Goal: Information Seeking & Learning: Learn about a topic

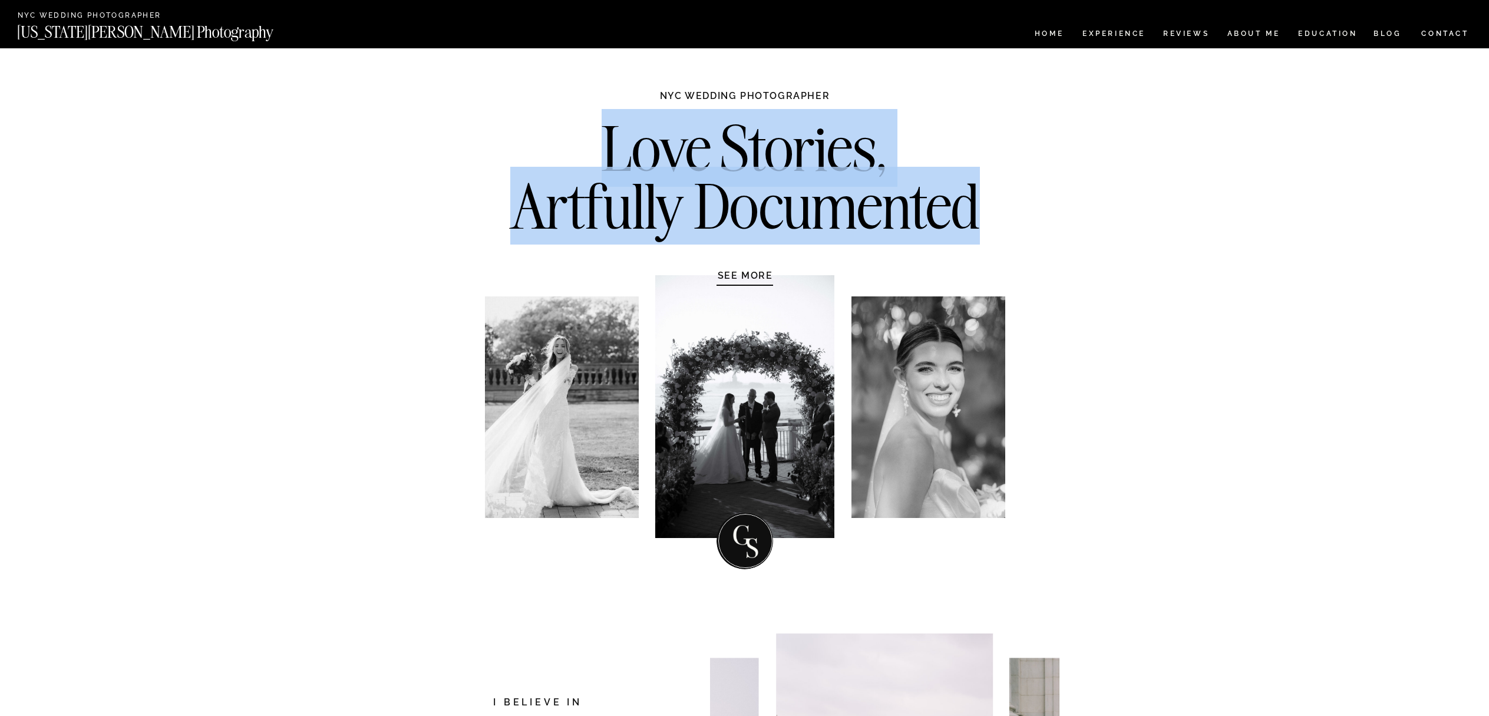
drag, startPoint x: 606, startPoint y: 150, endPoint x: 977, endPoint y: 202, distance: 375.4
click at [975, 206] on h2 "Love Stories, Artfully Documented" at bounding box center [745, 182] width 494 height 124
copy h2 "Love Stories, Artfully Documented"
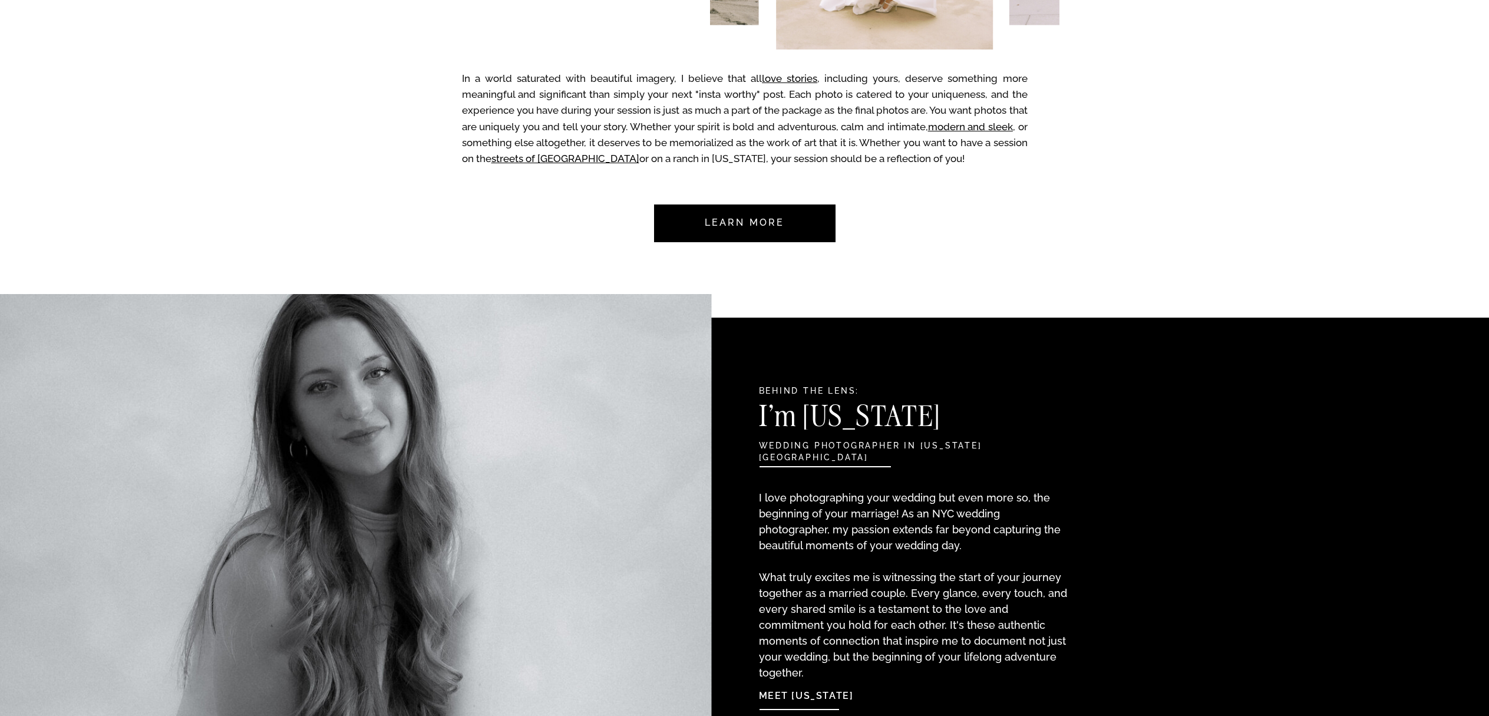
scroll to position [873, 0]
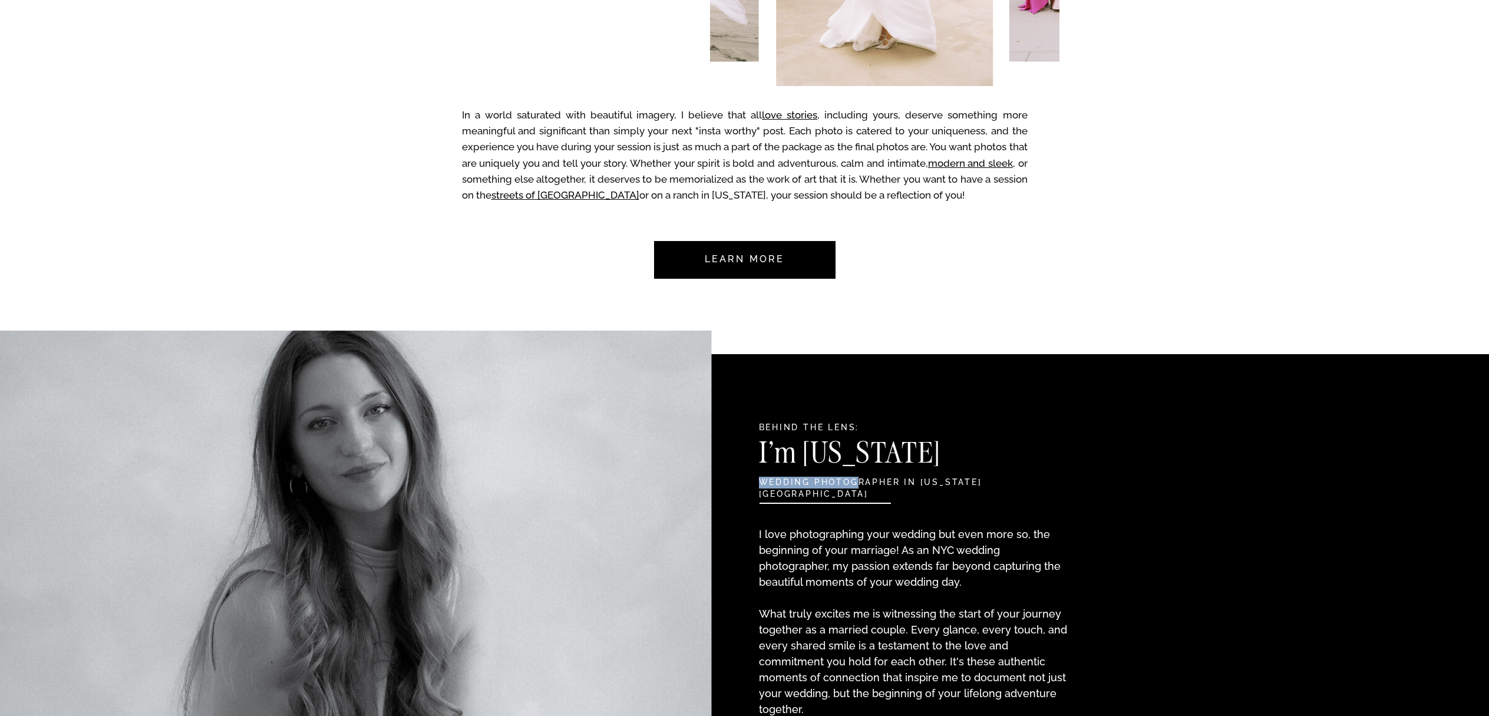
drag, startPoint x: 759, startPoint y: 484, endPoint x: 908, endPoint y: 466, distance: 149.5
click at [874, 485] on h2 "wedding photographer in [US_STATE][GEOGRAPHIC_DATA]" at bounding box center [884, 483] width 250 height 13
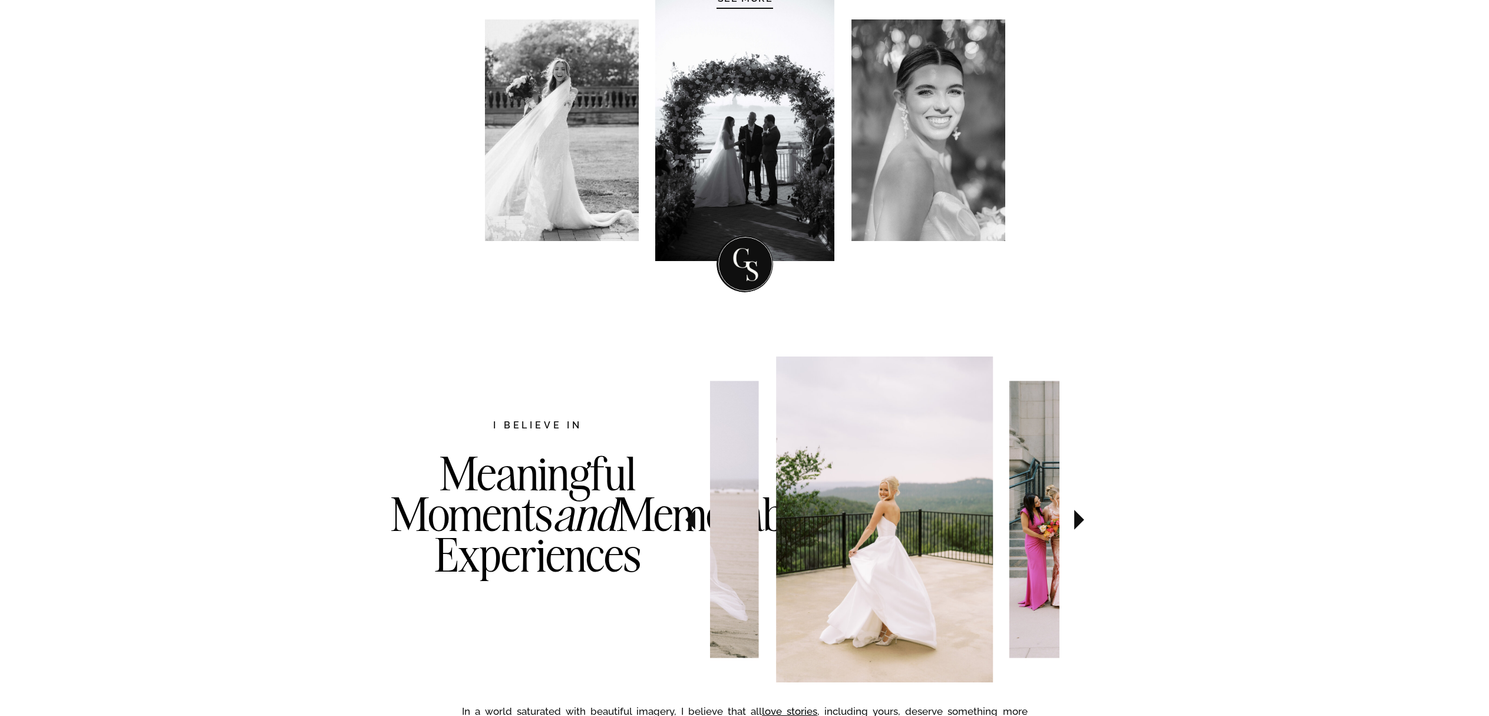
scroll to position [0, 0]
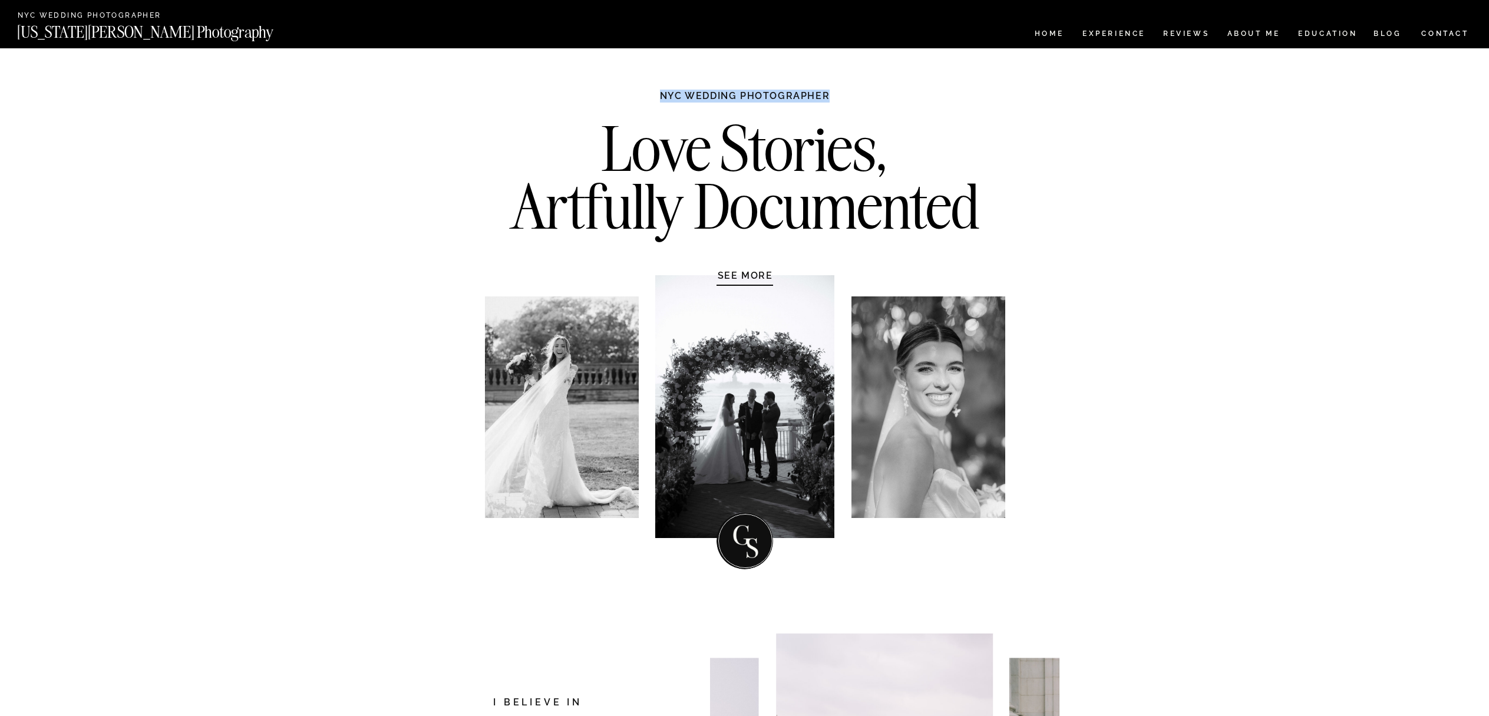
drag, startPoint x: 659, startPoint y: 94, endPoint x: 835, endPoint y: 96, distance: 175.6
click at [833, 99] on h1 "NYC WEDDING PHOTOGRAPHER" at bounding box center [745, 102] width 221 height 24
copy h1 "NYC WEDDING PHOTOGRAPHER"
